Goal: Information Seeking & Learning: Learn about a topic

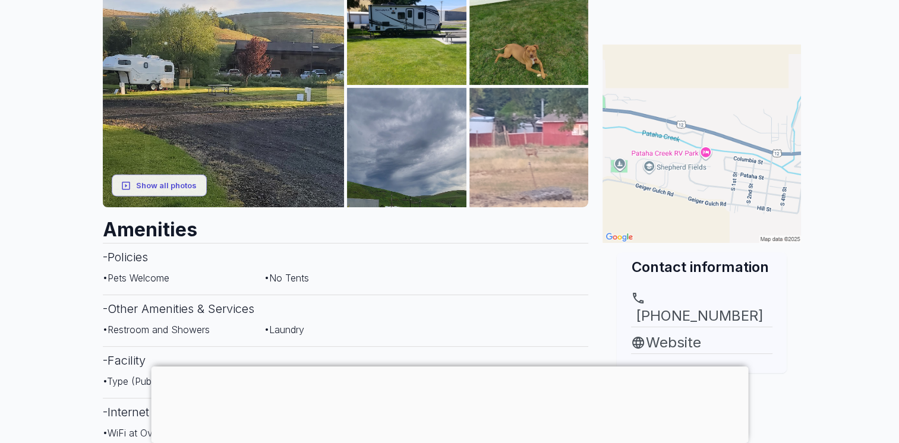
scroll to position [238, 0]
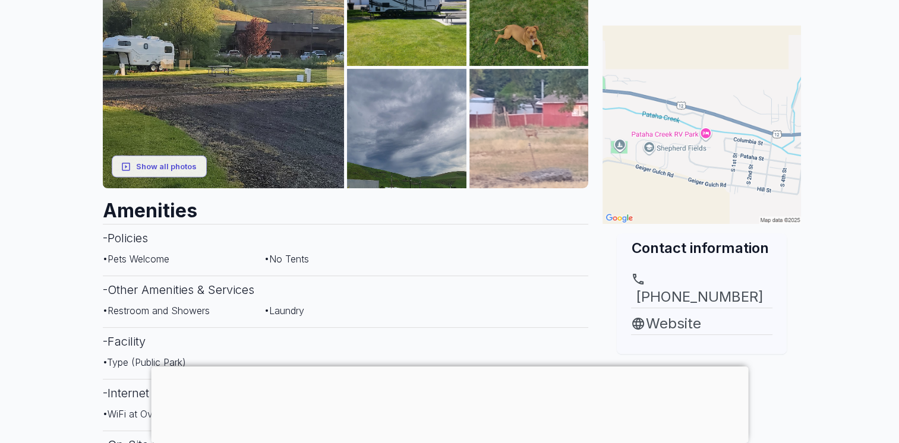
click at [450, 367] on div at bounding box center [449, 367] width 597 height 0
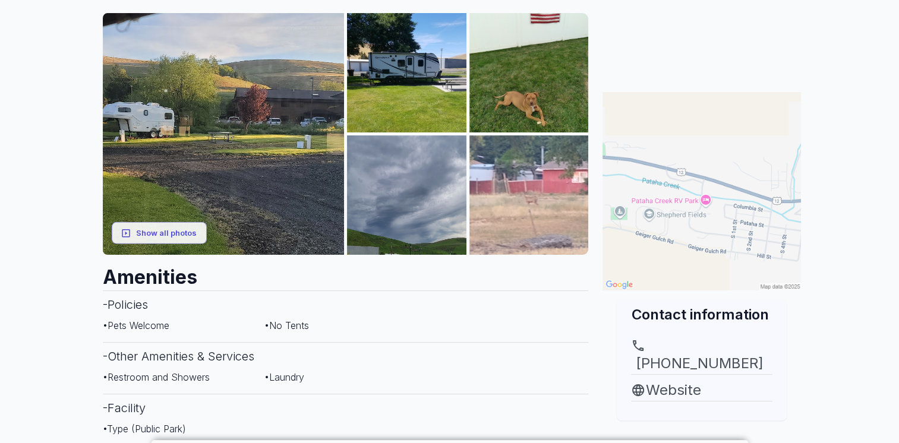
scroll to position [178, 0]
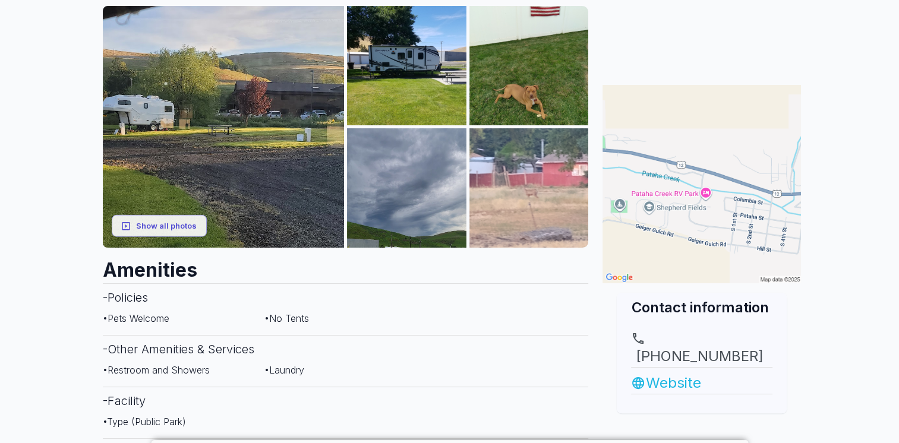
click at [685, 373] on link "Website" at bounding box center [701, 383] width 141 height 21
click at [150, 229] on button "Show all photos" at bounding box center [159, 226] width 95 height 22
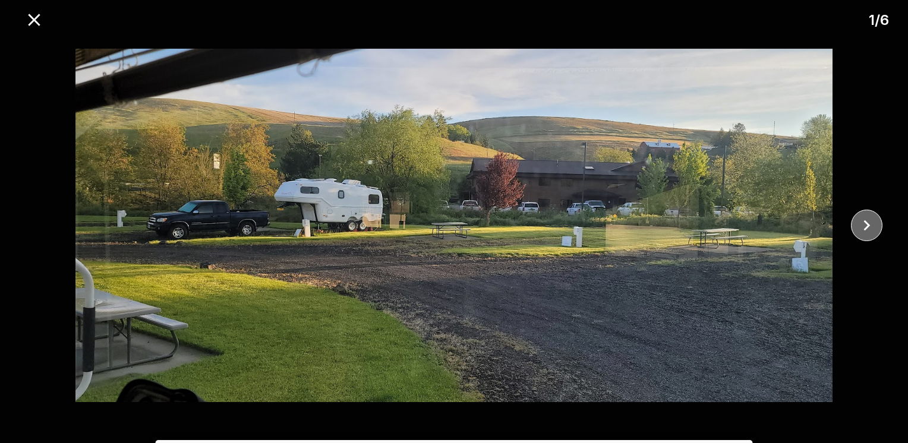
click at [868, 222] on icon "close" at bounding box center [866, 225] width 21 height 21
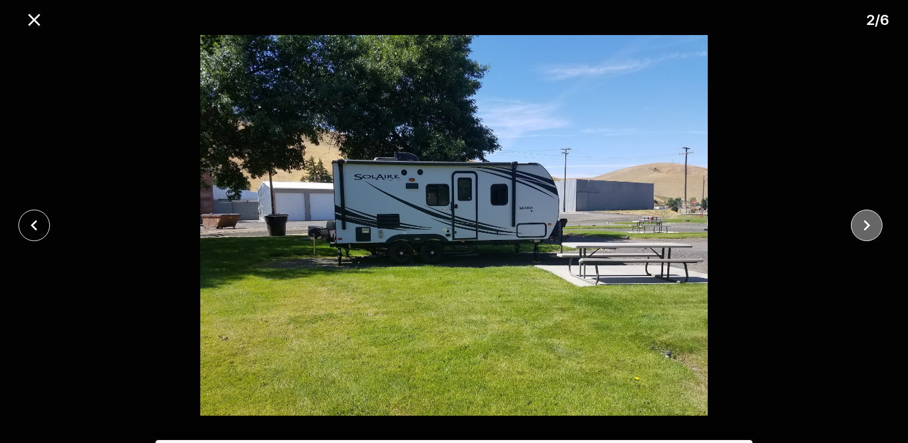
click at [868, 222] on icon "close" at bounding box center [866, 225] width 21 height 21
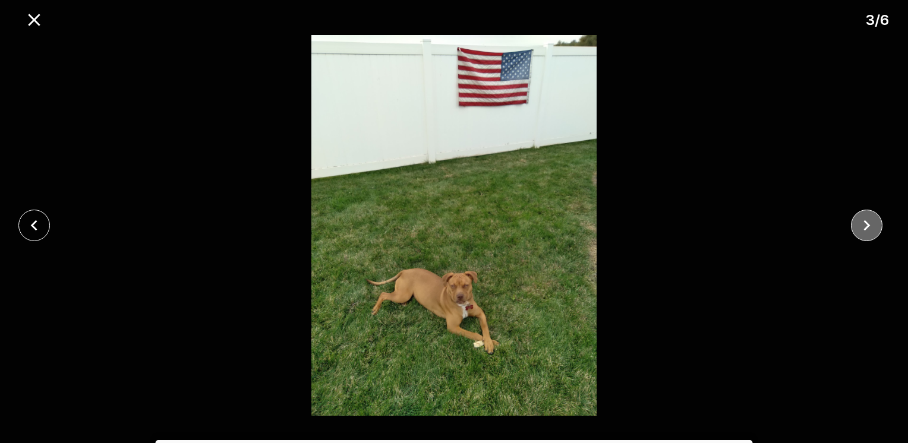
click at [868, 222] on icon "close" at bounding box center [866, 225] width 21 height 21
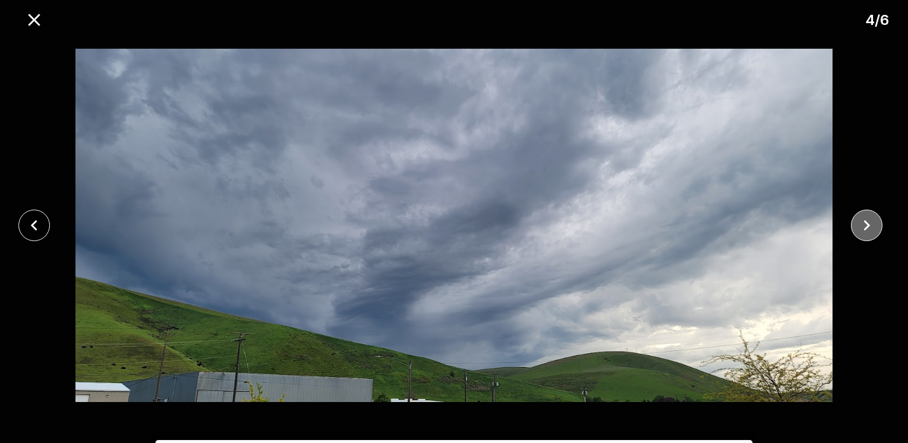
click at [868, 222] on icon "close" at bounding box center [866, 225] width 21 height 21
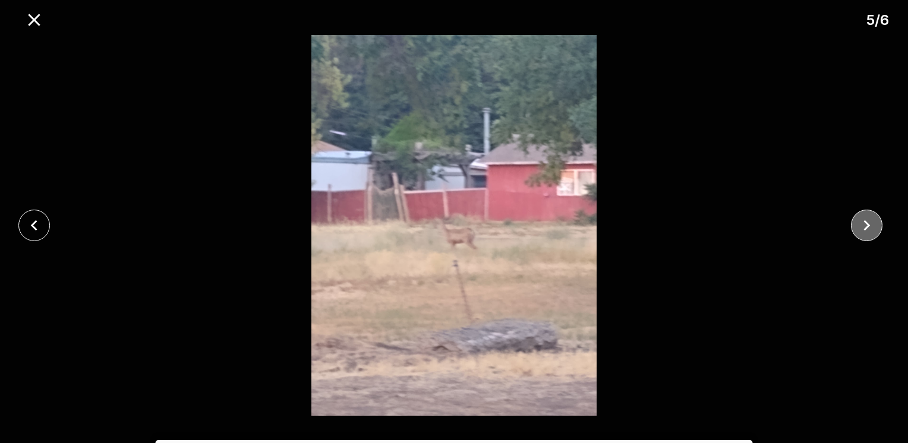
click at [868, 222] on icon "close" at bounding box center [866, 225] width 21 height 21
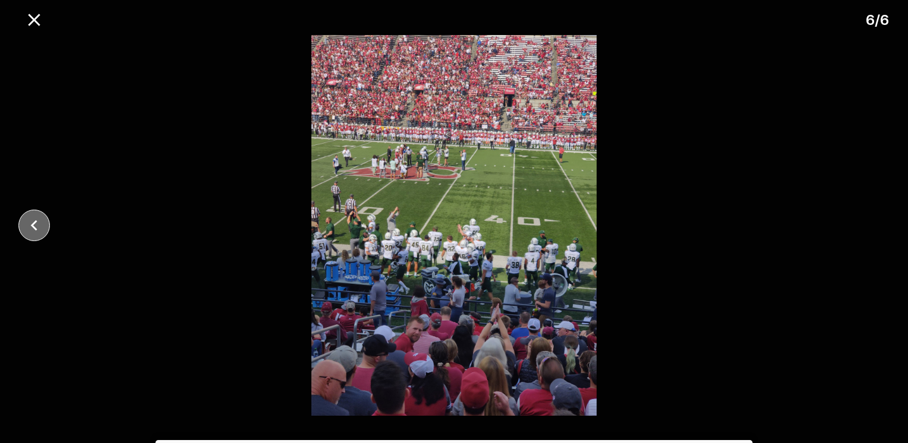
click at [23, 225] on button "close" at bounding box center [33, 225] width 31 height 31
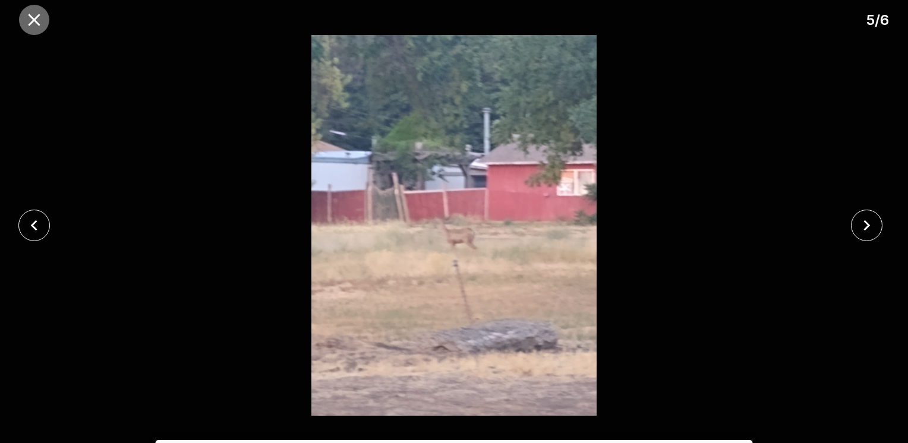
click at [38, 21] on icon "close" at bounding box center [34, 20] width 21 height 21
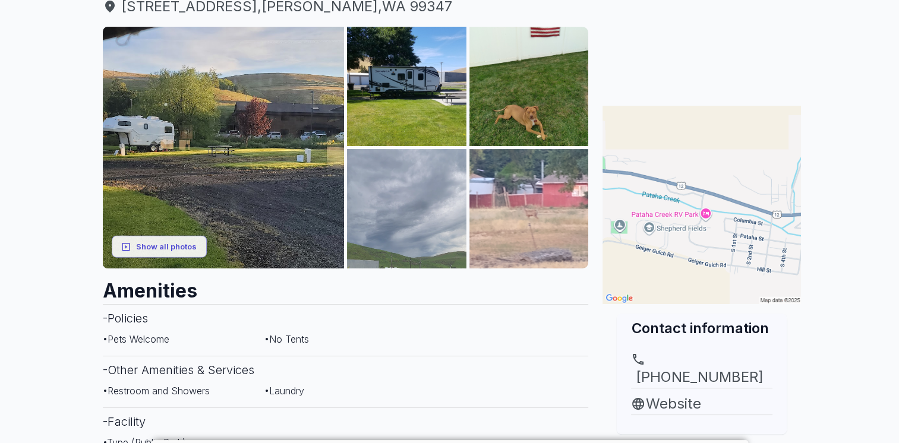
scroll to position [178, 0]
